Goal: Contribute content: Add original content to the website for others to see

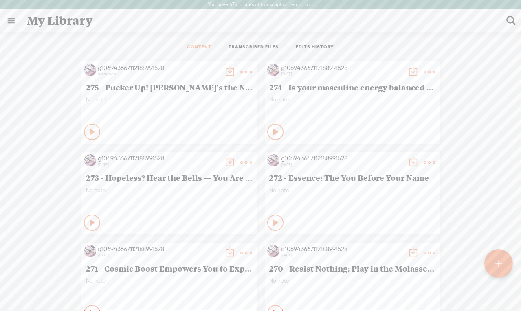
click at [481, 259] on t at bounding box center [498, 264] width 7 height 18
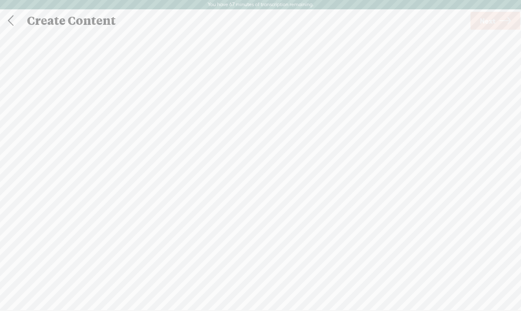
scroll to position [0, 0]
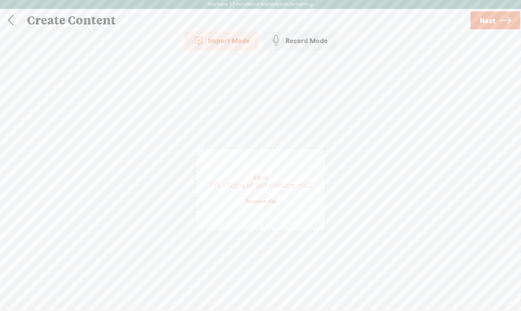
click at [481, 20] on span "Next" at bounding box center [487, 20] width 15 height 21
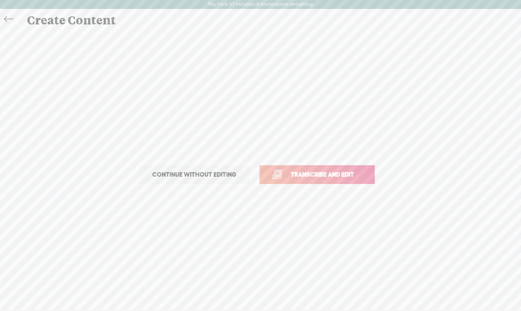
click at [324, 176] on span "Transcribe and edit" at bounding box center [322, 174] width 80 height 9
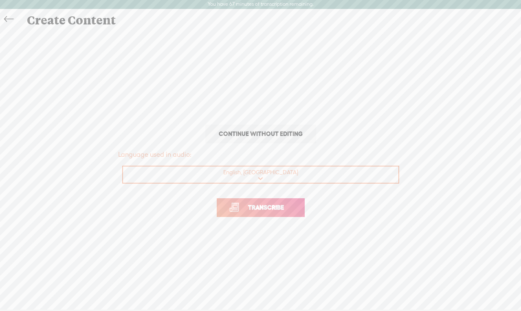
click at [256, 212] on link "Transcribe" at bounding box center [261, 207] width 88 height 19
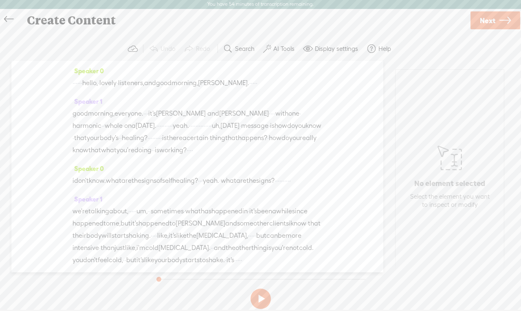
drag, startPoint x: 99, startPoint y: 81, endPoint x: 78, endPoint y: 81, distance: 21.6
click at [78, 81] on div "· · · · · · hello, · lovely · listeners, and good morning, [PERSON_NAME]. · · ·…" at bounding box center [198, 83] width 250 height 12
click at [263, 297] on button at bounding box center [261, 299] width 20 height 20
click at [262, 294] on button at bounding box center [261, 299] width 20 height 20
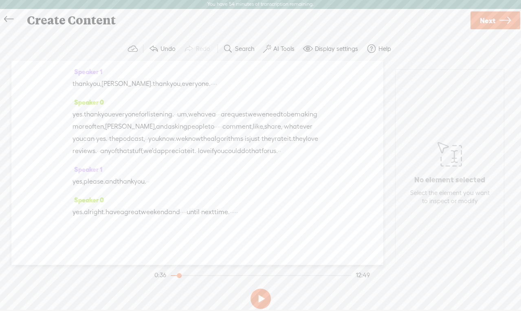
scroll to position [3096, 0]
drag, startPoint x: 276, startPoint y: 214, endPoint x: 298, endPoint y: 215, distance: 22.0
click at [298, 215] on div "yes. alright. have a great weekend and · · · · until · next time. · · · · ·" at bounding box center [198, 212] width 250 height 12
click at [481, 22] on span "Next" at bounding box center [487, 20] width 15 height 21
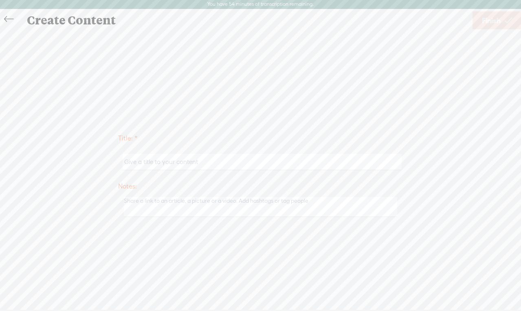
click at [161, 162] on input "text" at bounding box center [262, 162] width 279 height 16
paste input "Beyond Band-Aids: Your Body's Secret Healing Conversations"
type input "276 - Beyond Band-Aids: Your Body's Secret Healing Conversations"
click at [481, 23] on link "Finish" at bounding box center [497, 20] width 49 height 18
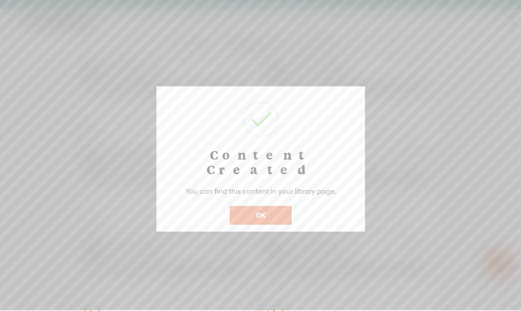
click at [267, 206] on button "OK" at bounding box center [261, 215] width 62 height 19
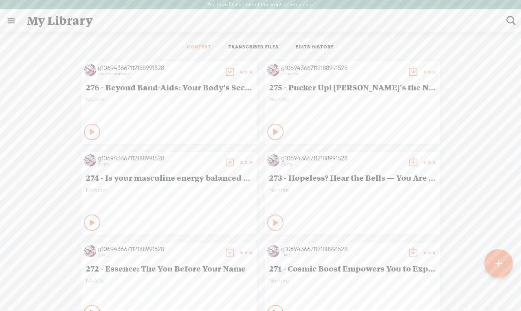
click at [225, 72] on t at bounding box center [229, 71] width 11 height 11
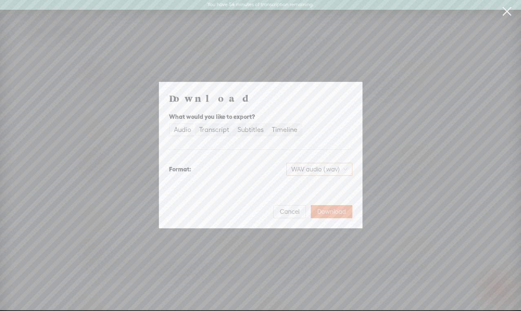
click at [313, 172] on span "WAV audio (.wav)" at bounding box center [319, 169] width 56 height 12
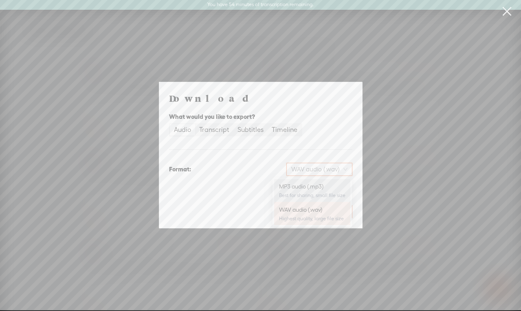
click at [310, 183] on div "MP3 audio (.mp3)" at bounding box center [312, 187] width 66 height 8
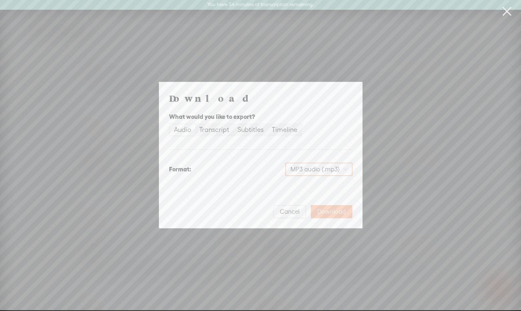
click at [327, 209] on span "Download" at bounding box center [331, 212] width 29 height 8
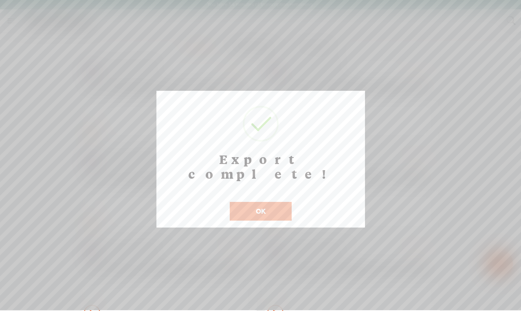
click at [253, 202] on button "OK" at bounding box center [261, 211] width 62 height 19
